Goal: Information Seeking & Learning: Learn about a topic

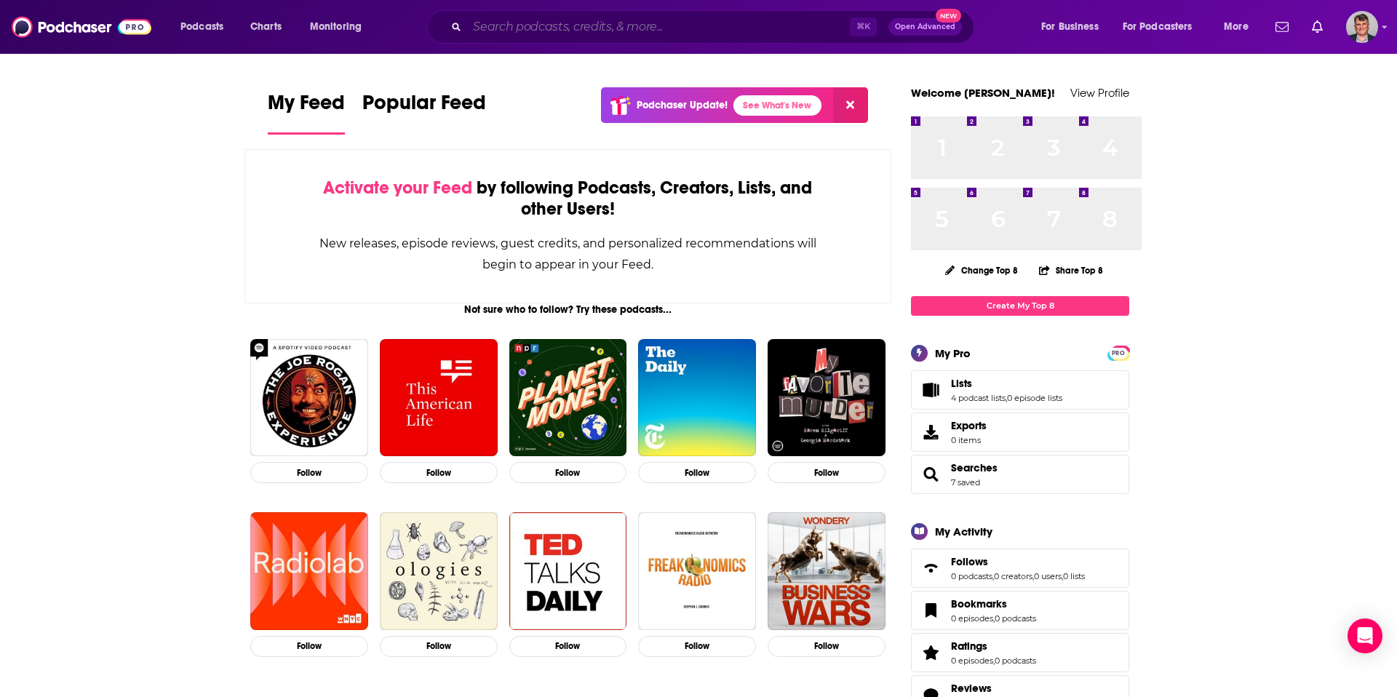
click at [538, 31] on input "Search podcasts, credits, & more..." at bounding box center [658, 26] width 383 height 23
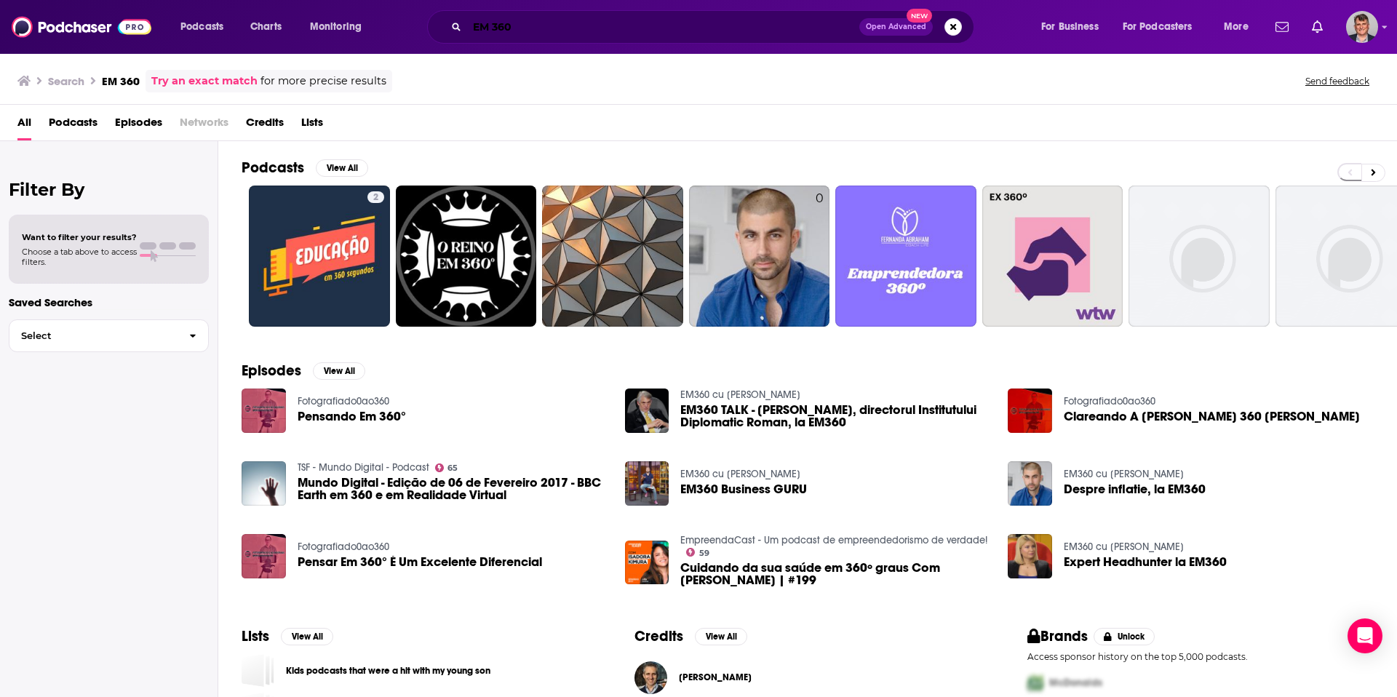
click at [535, 31] on input "EM 360" at bounding box center [663, 26] width 392 height 23
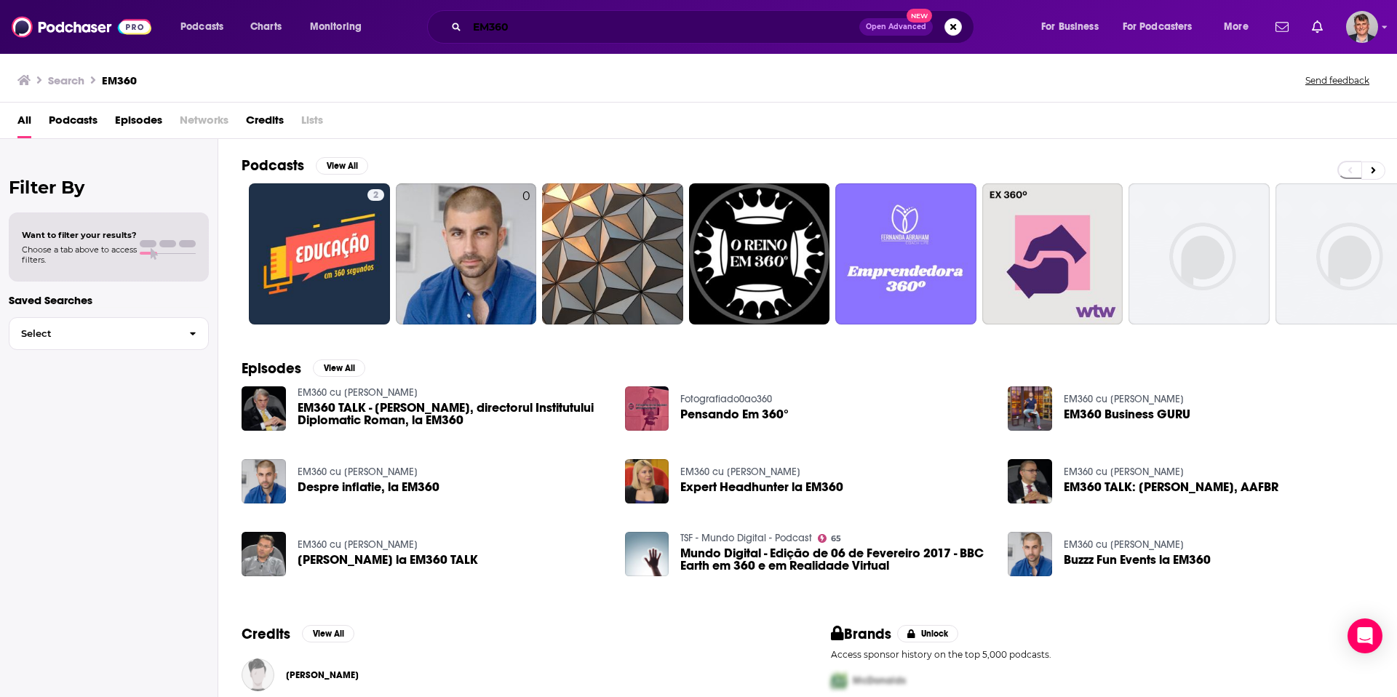
click at [529, 26] on input "EM360" at bounding box center [663, 26] width 392 height 23
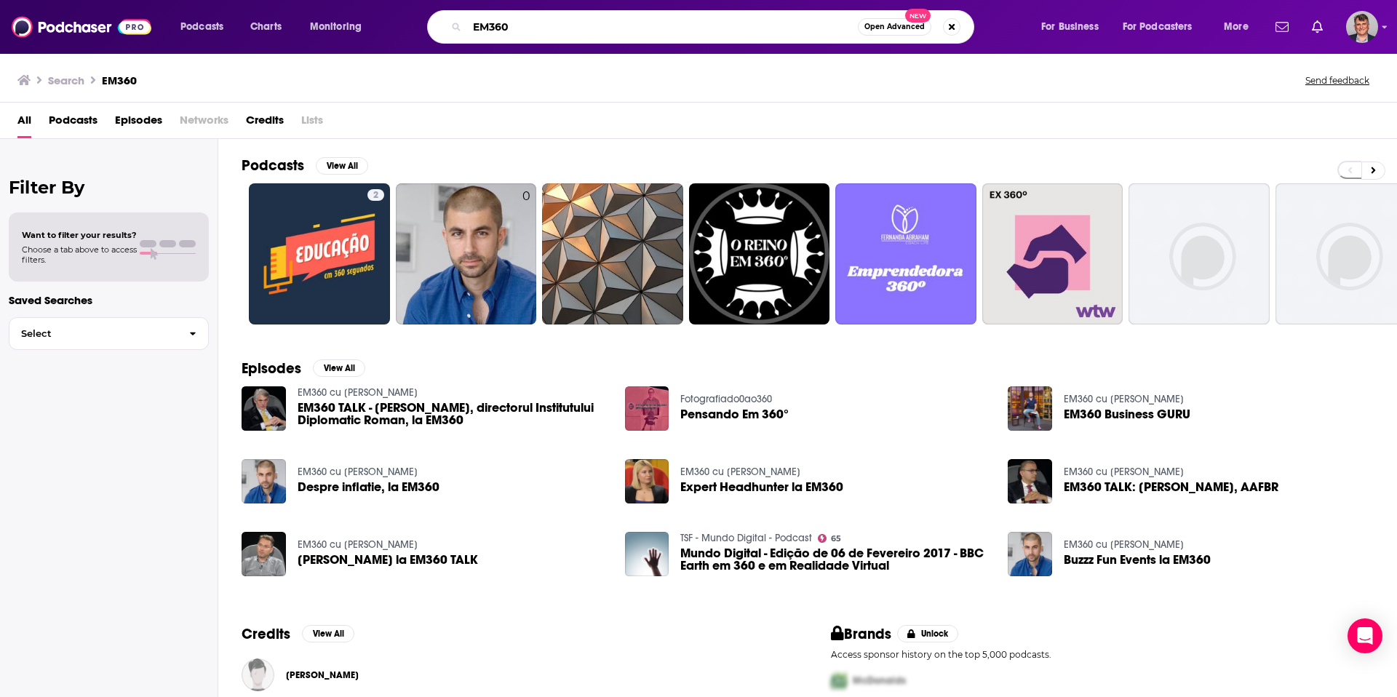
click at [529, 26] on input "EM360" at bounding box center [662, 26] width 391 height 23
type input "The Security Strategist"
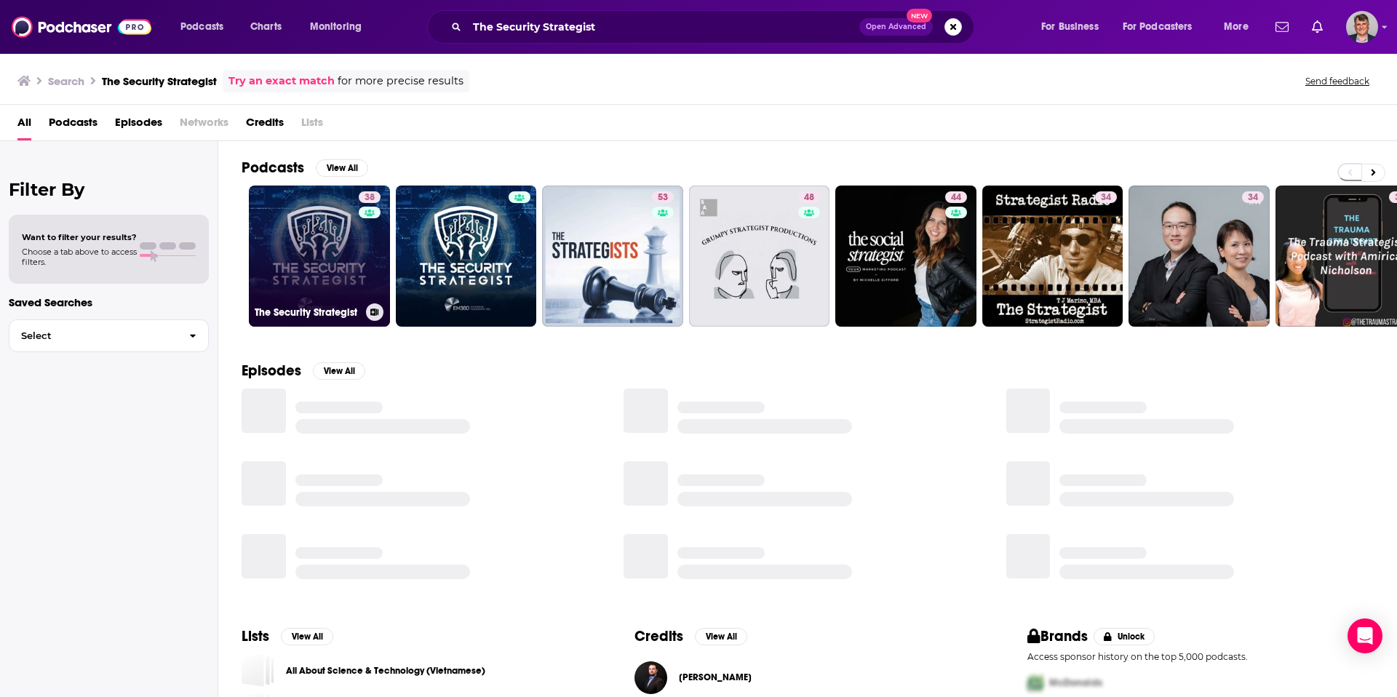
click at [371, 297] on link "38 The Security Strategist" at bounding box center [319, 256] width 141 height 141
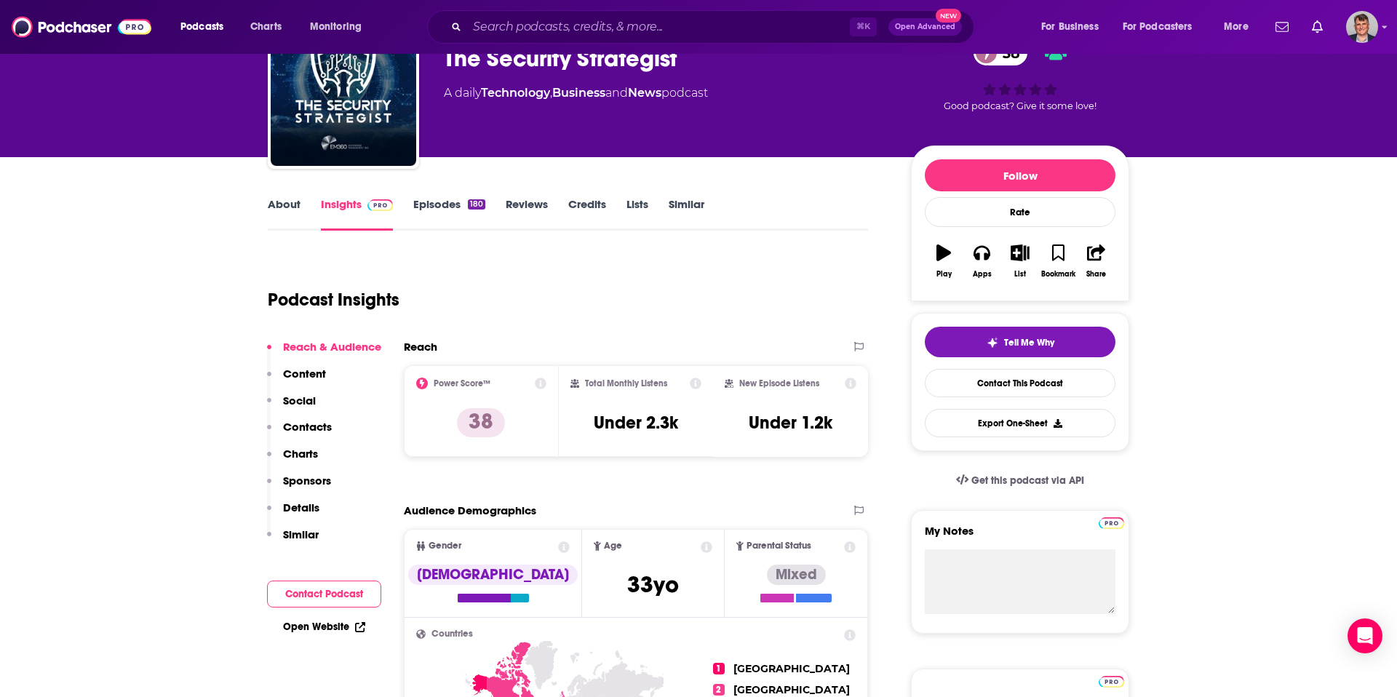
scroll to position [87, 0]
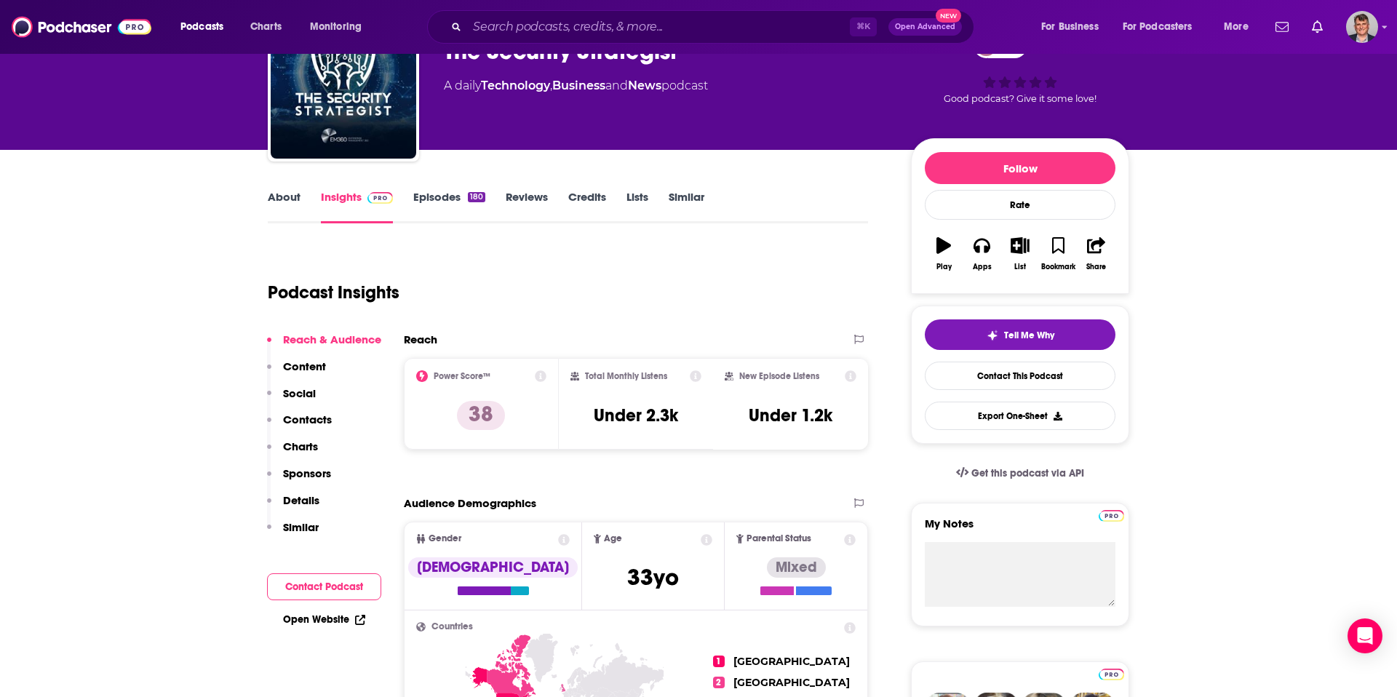
click at [535, 382] on icon at bounding box center [541, 376] width 12 height 12
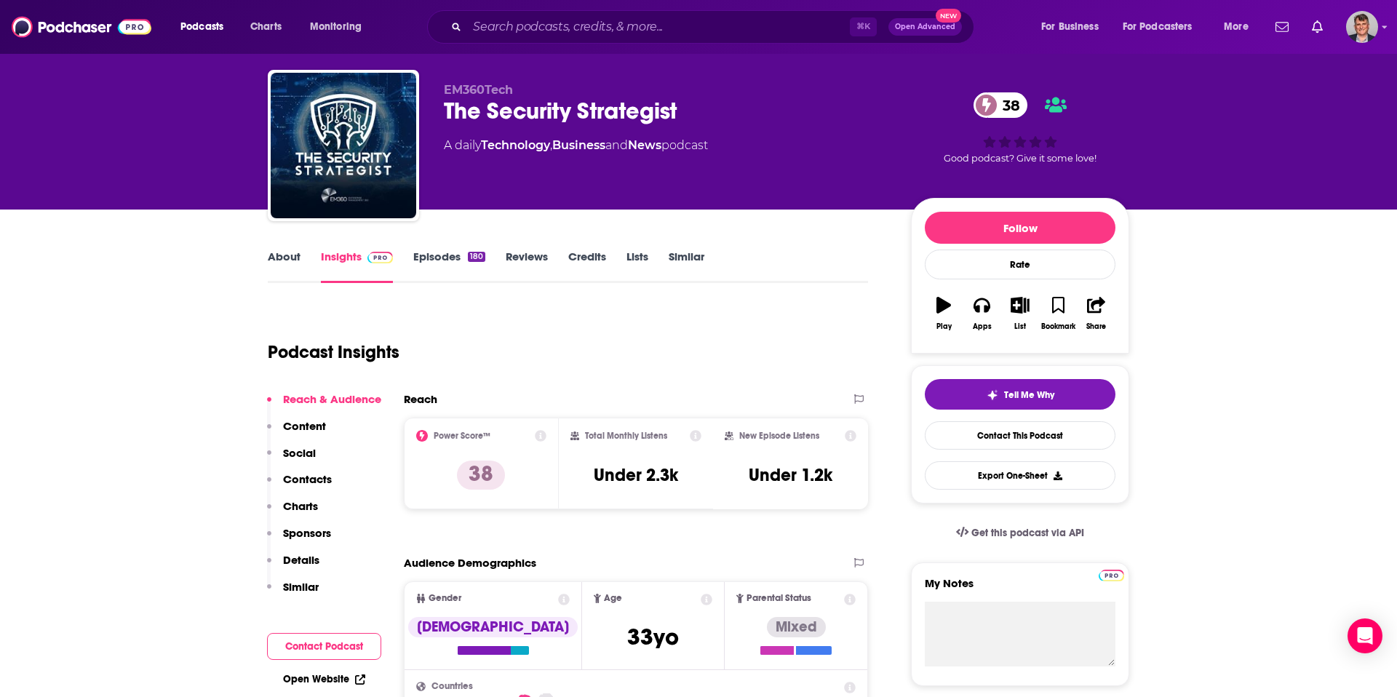
scroll to position [0, 0]
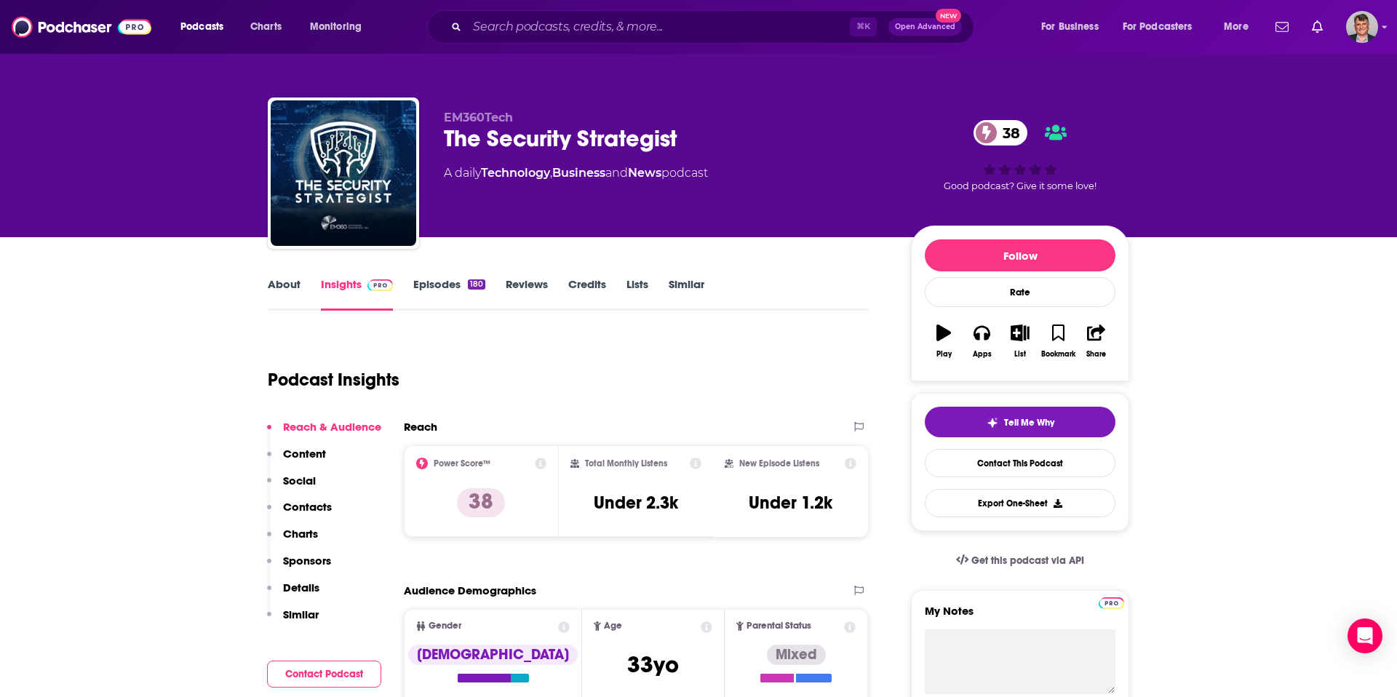
click at [268, 311] on link "About" at bounding box center [284, 293] width 33 height 33
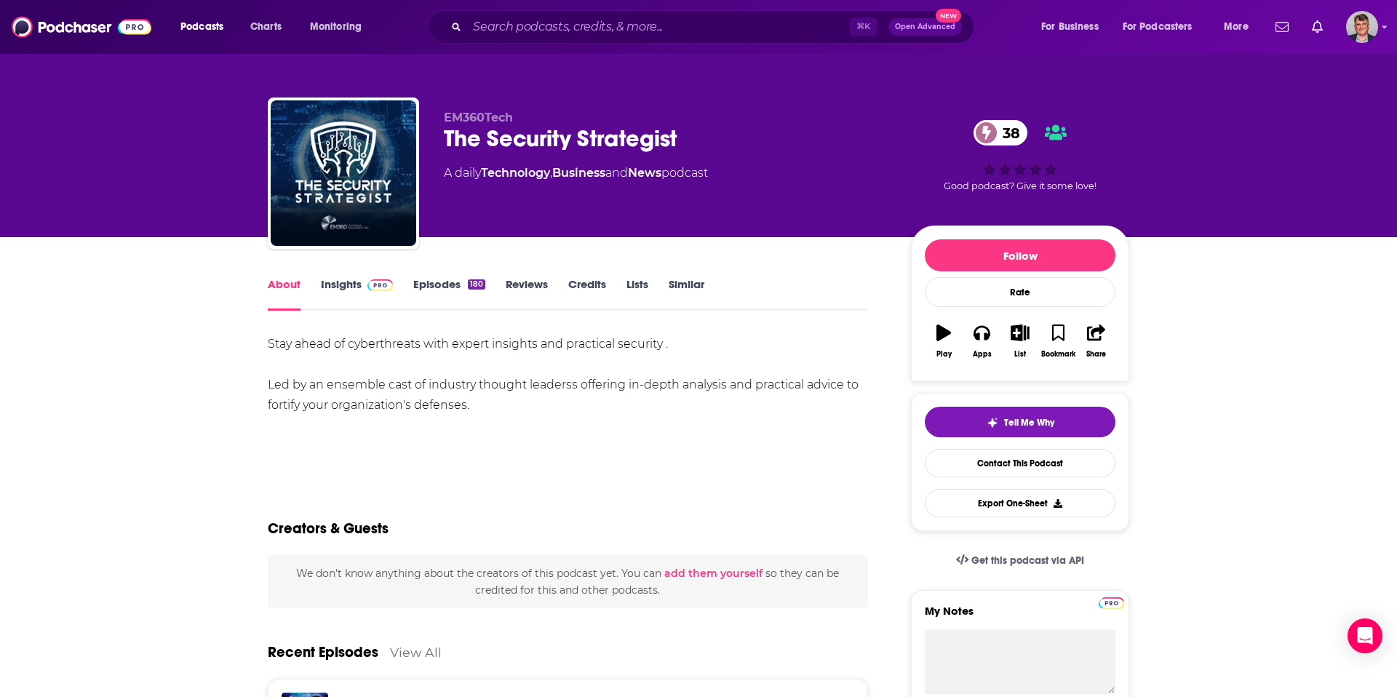
click at [321, 311] on link "Insights" at bounding box center [357, 293] width 72 height 33
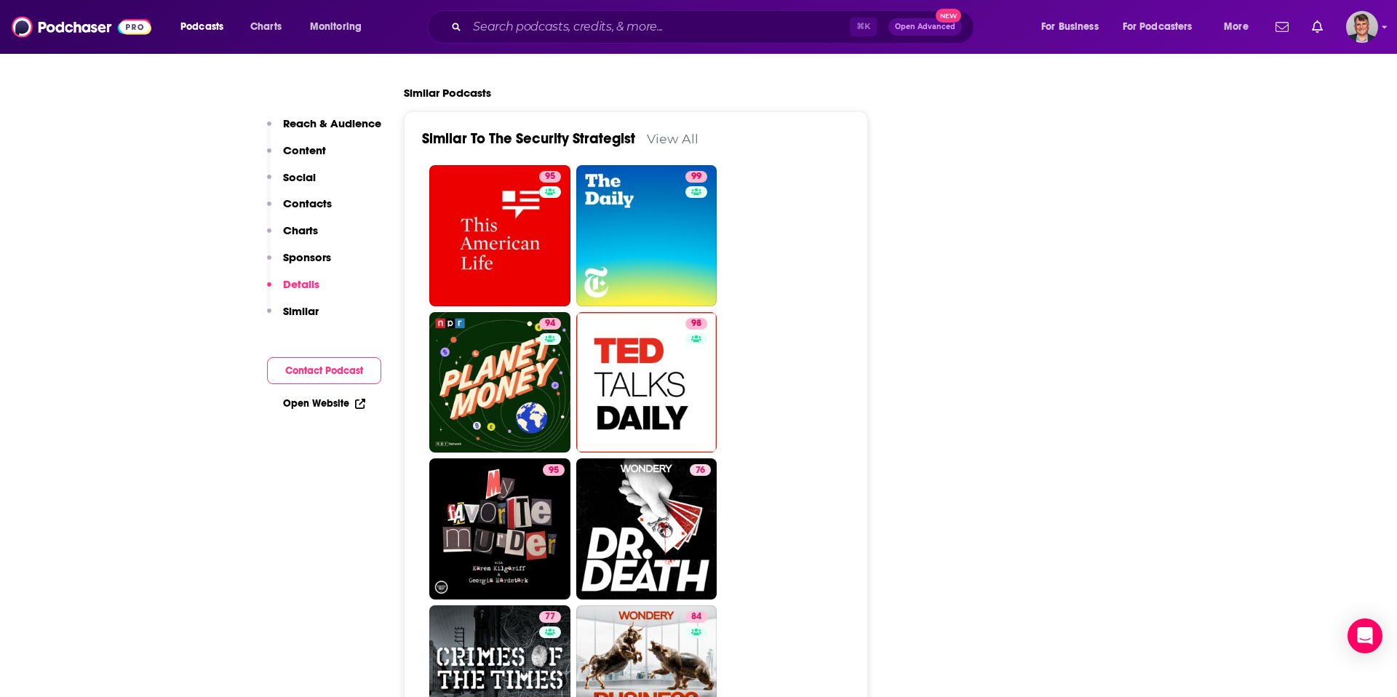
scroll to position [1915, 0]
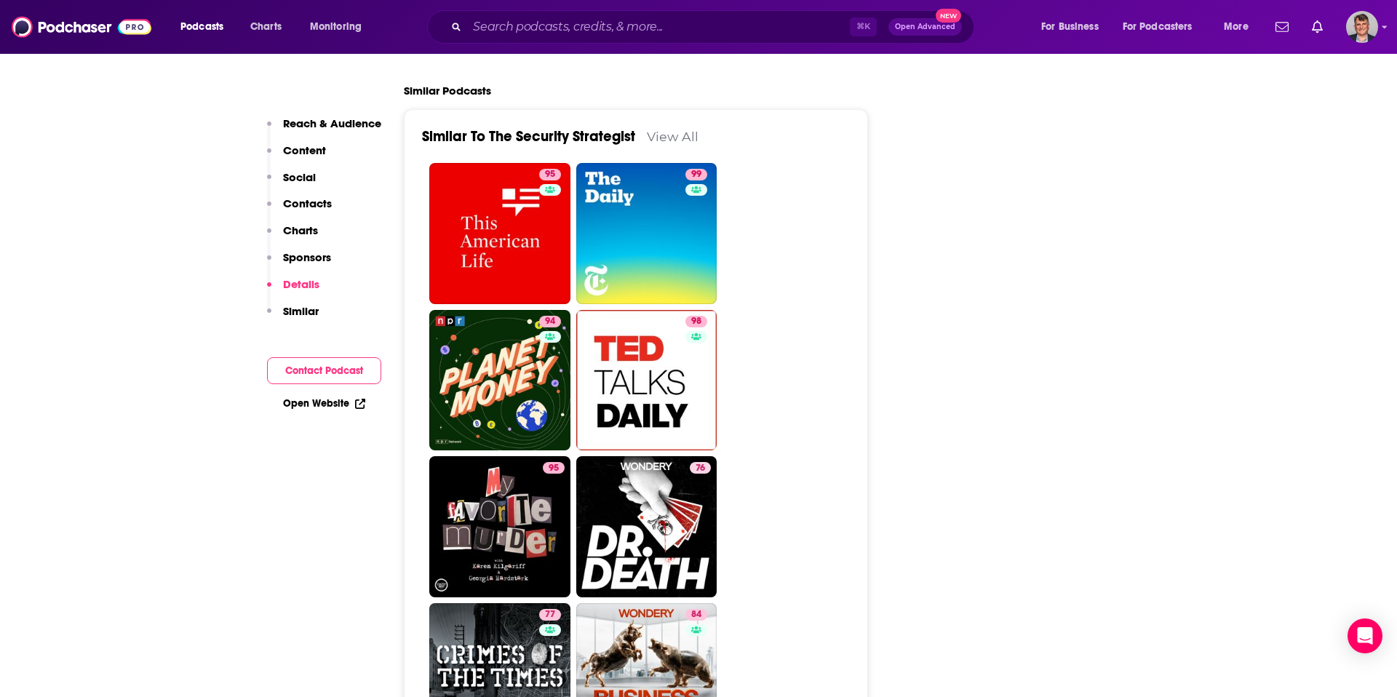
click at [422, 19] on link "[DOMAIN_NAME]" at bounding box center [472, 12] width 100 height 14
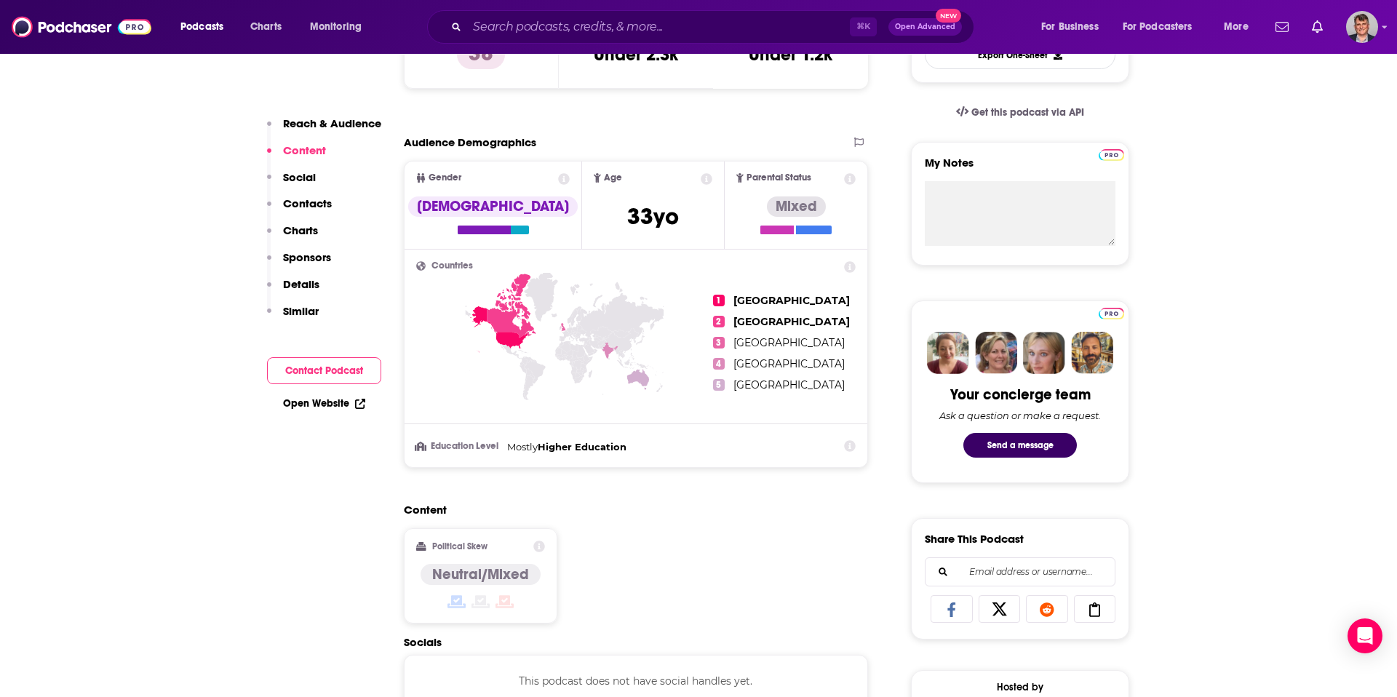
scroll to position [423, 0]
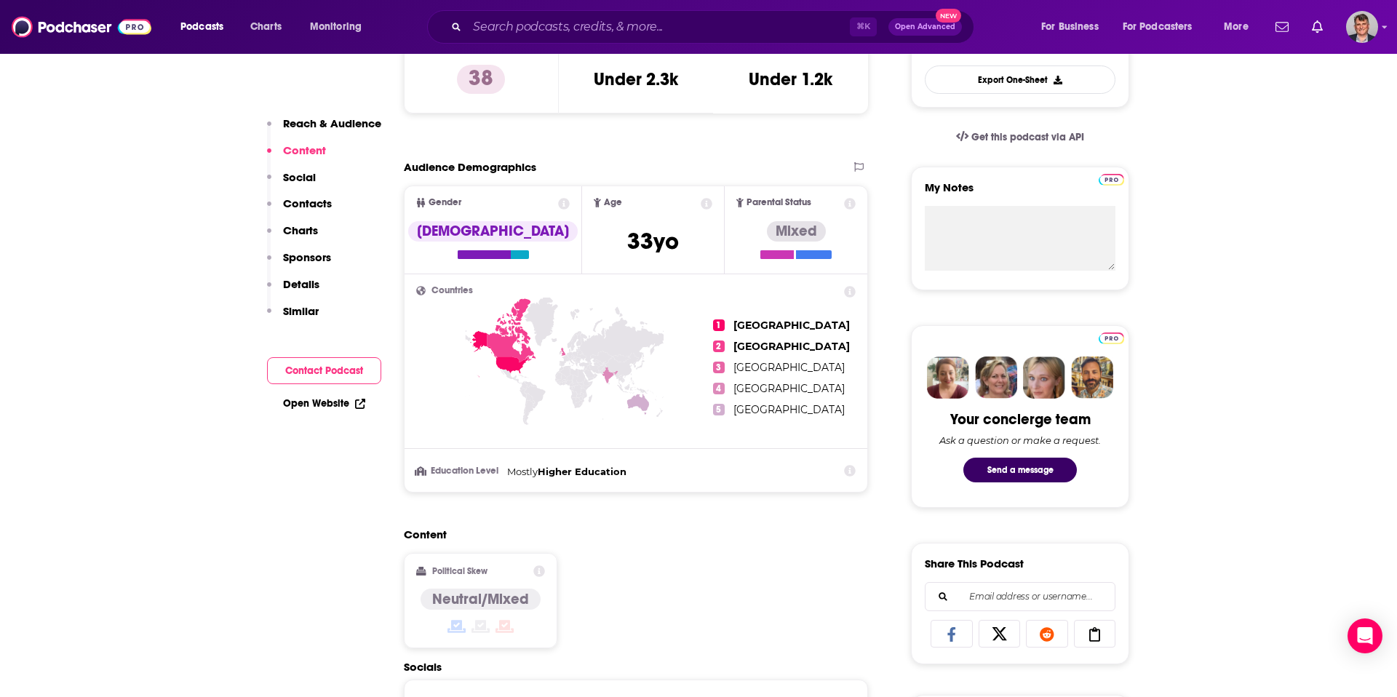
click at [535, 46] on icon at bounding box center [541, 40] width 12 height 12
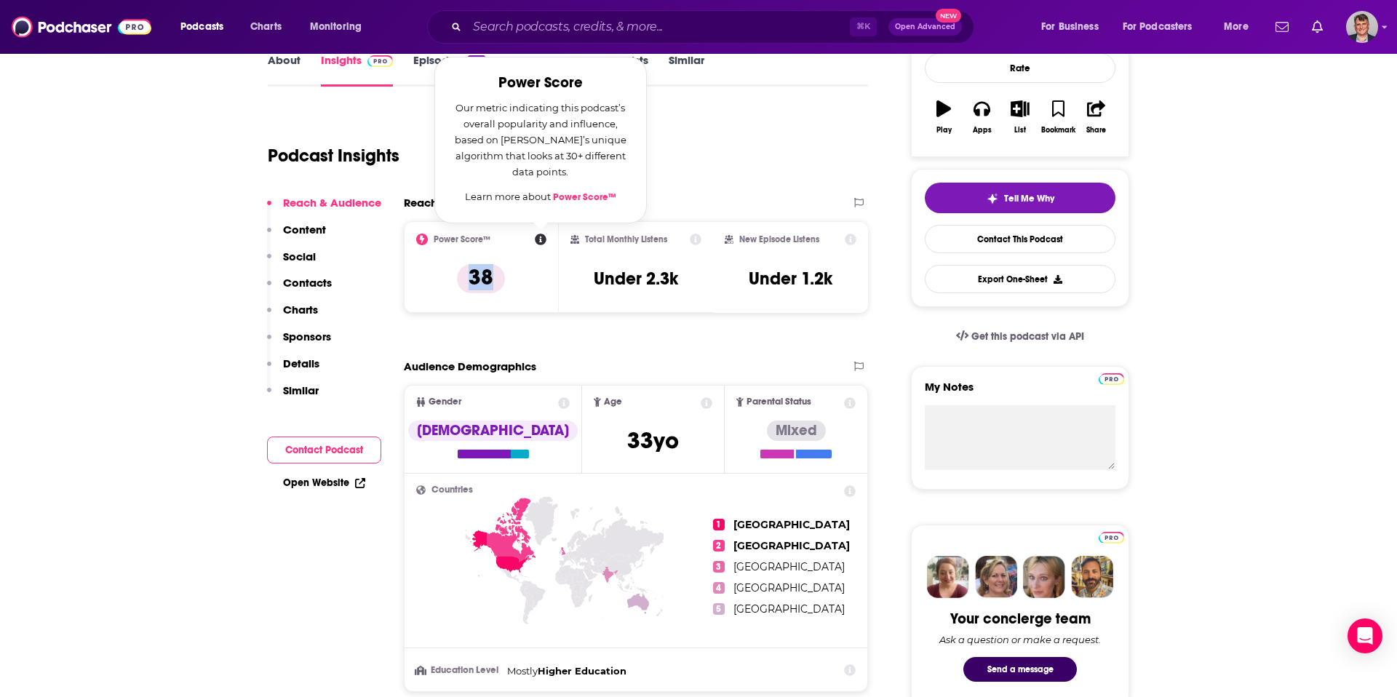
scroll to position [204, 0]
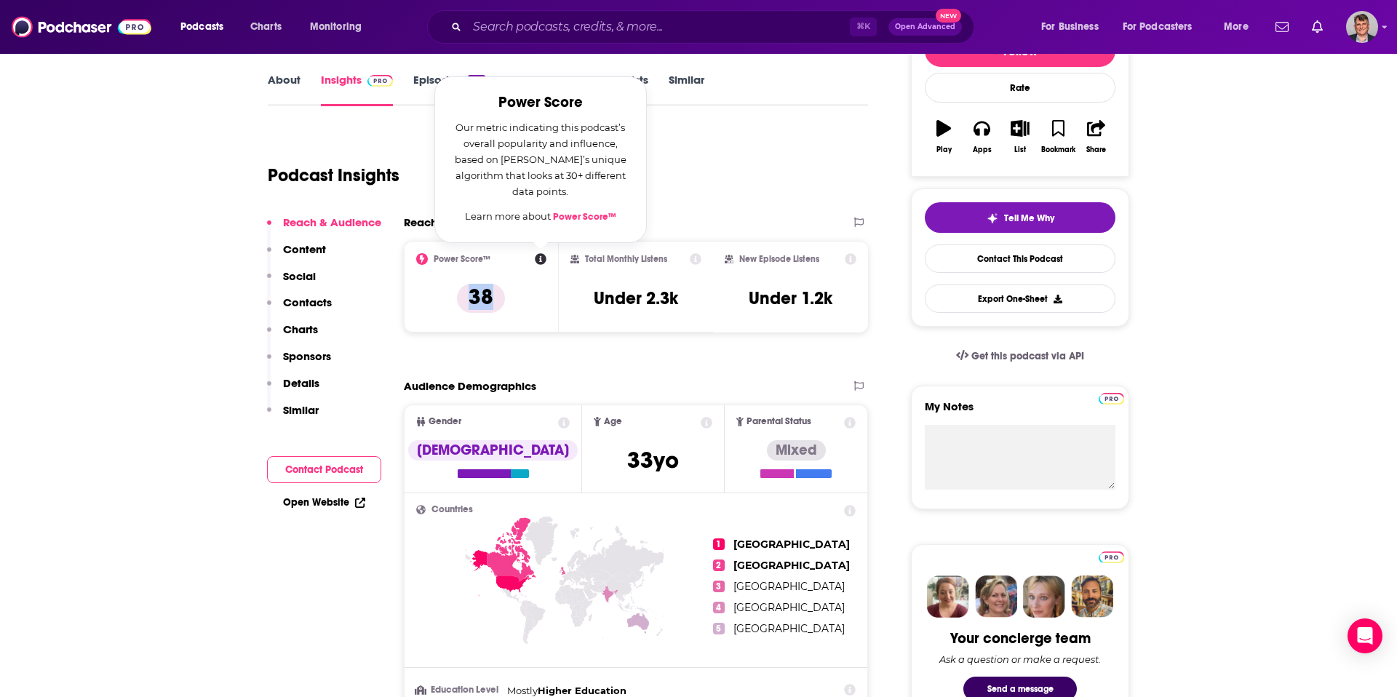
click at [570, 223] on link "Power Score™" at bounding box center [584, 217] width 63 height 12
